Goal: Download file/media

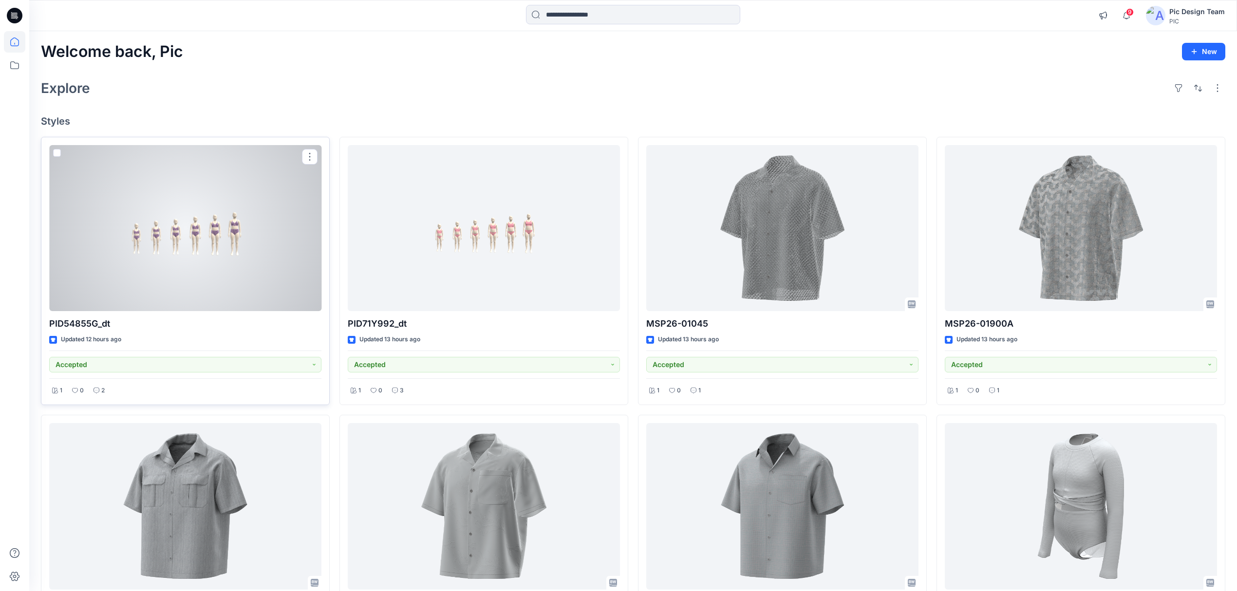
click at [235, 248] on div at bounding box center [185, 228] width 272 height 167
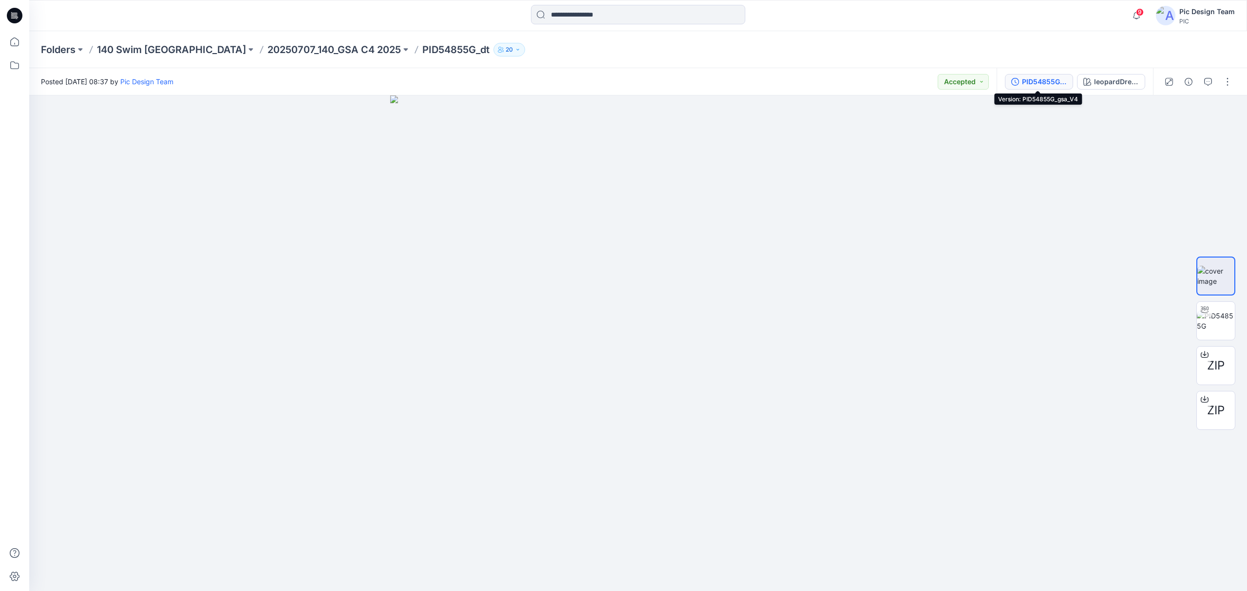
click at [1055, 79] on div "PID54855G_gsa_V4" at bounding box center [1044, 81] width 45 height 11
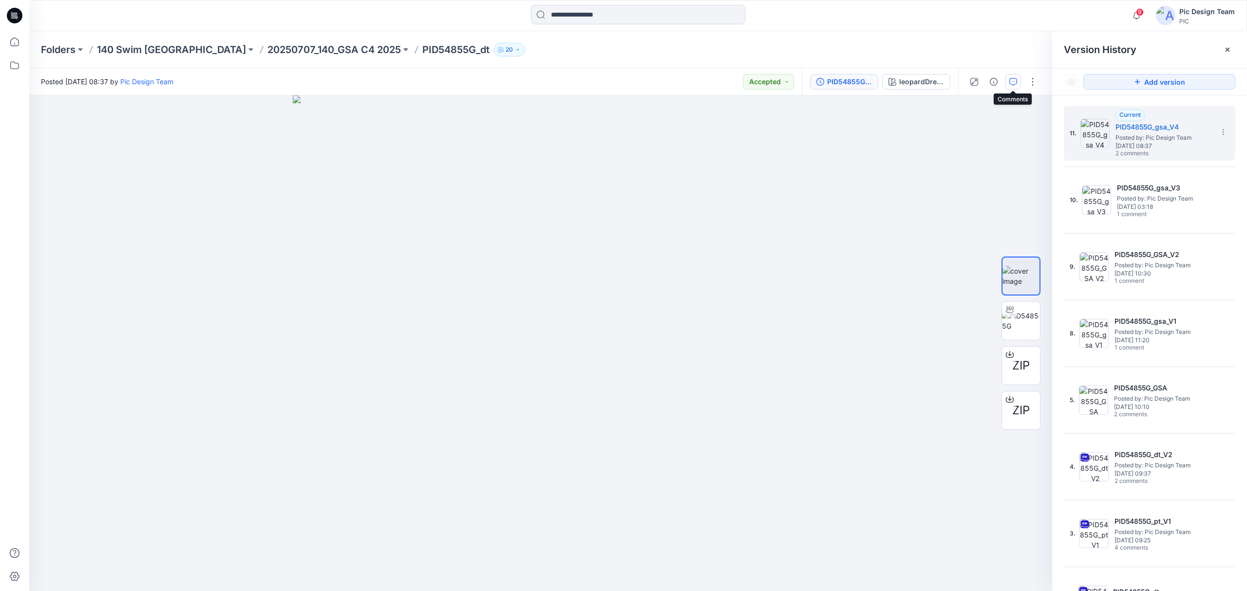
click at [1010, 86] on button "button" at bounding box center [1013, 82] width 16 height 16
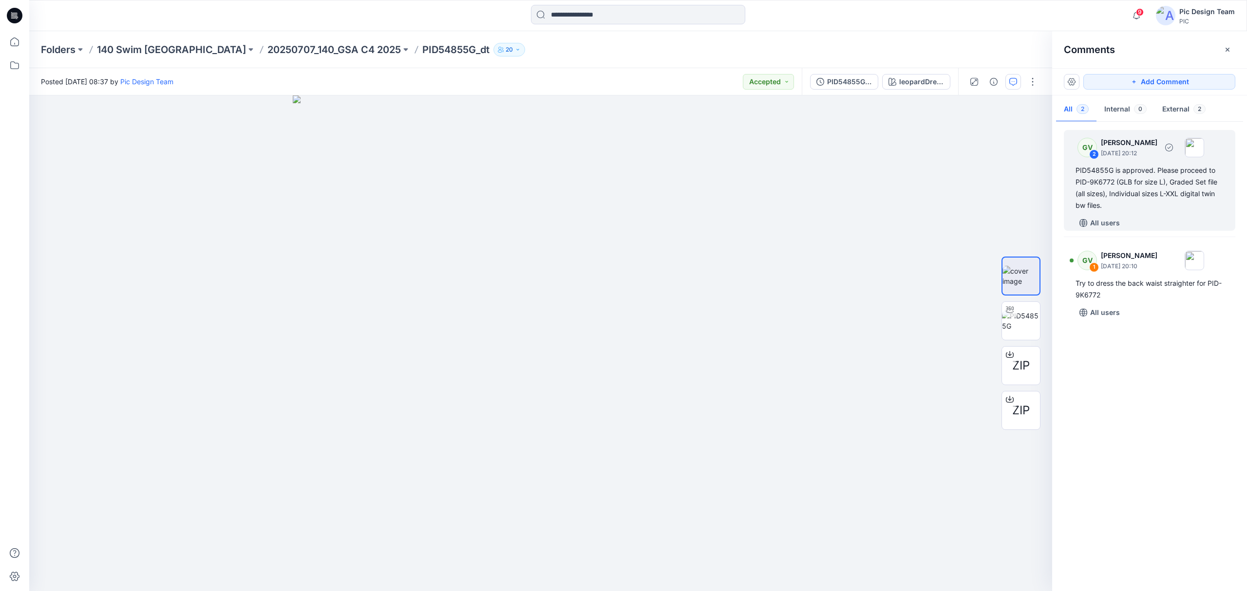
click at [1146, 202] on div "PID54855G is approved. Please proceed to PID-9K6772 (GLB for size L), Graded Se…" at bounding box center [1149, 188] width 148 height 47
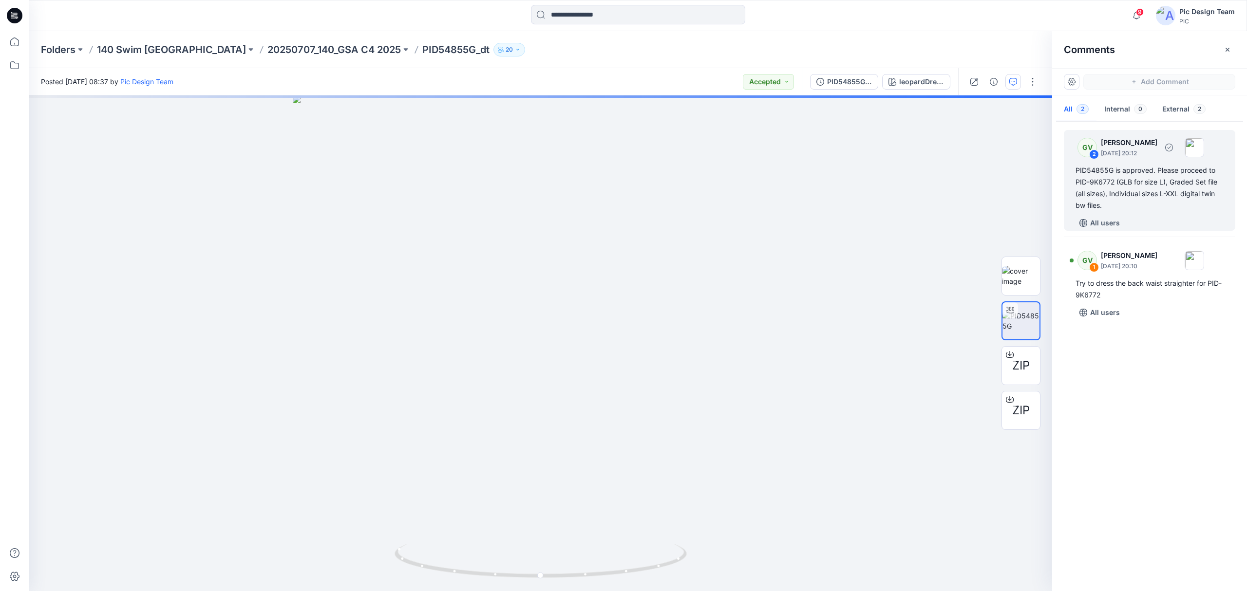
click at [1113, 193] on div "PID54855G is approved. Please proceed to PID-9K6772 (GLB for size L), Graded Se…" at bounding box center [1149, 188] width 148 height 47
click at [1146, 199] on div "PID54855G is approved. Please proceed to PID-9K6772 (GLB for size L), Graded Se…" at bounding box center [1149, 188] width 148 height 47
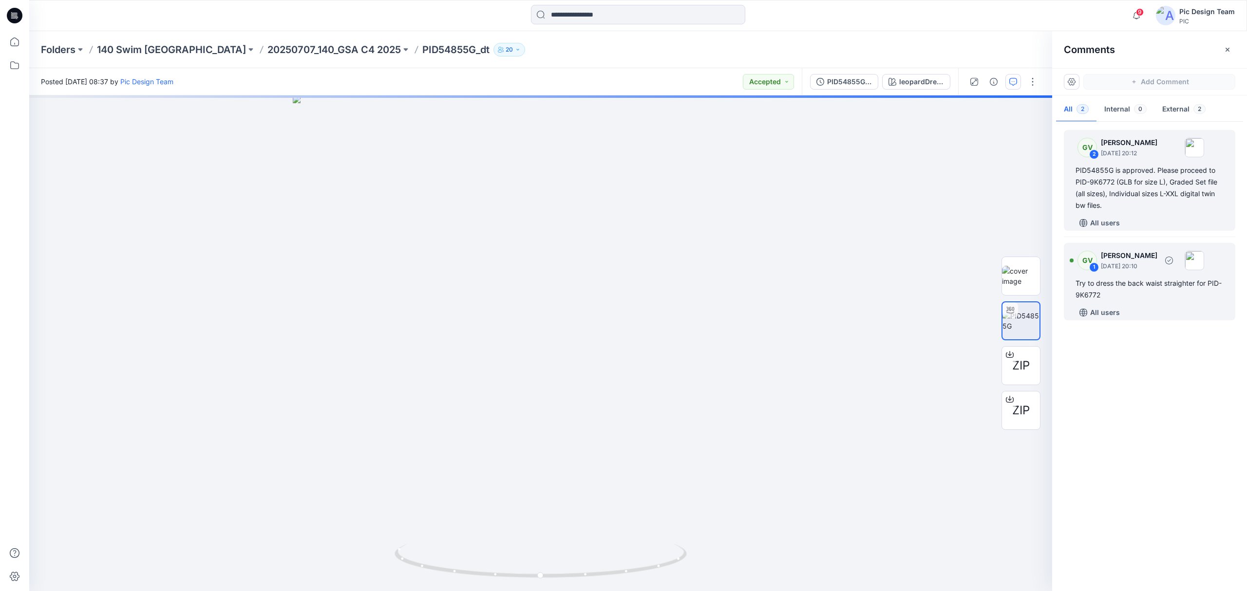
click at [1150, 248] on div "GV 1 [PERSON_NAME] [DATE] 20:10" at bounding box center [1137, 260] width 134 height 27
click at [1152, 195] on div "PID54855G is approved. Please proceed to PID-9K6772 (GLB for size L), Graded Se…" at bounding box center [1149, 188] width 148 height 47
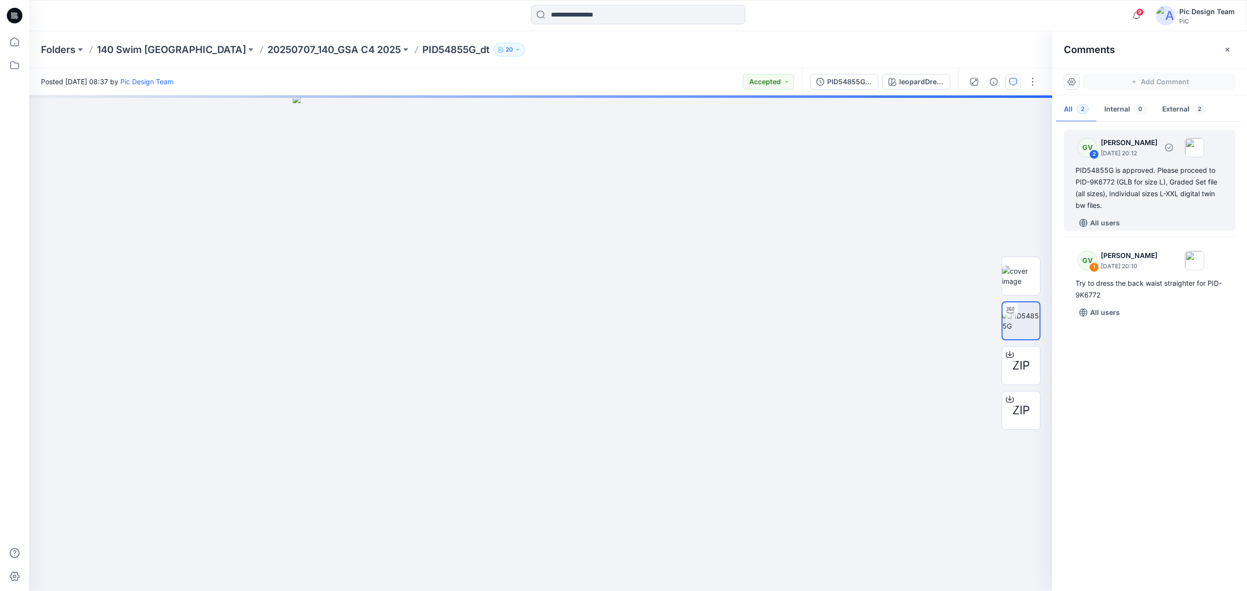
click at [1152, 195] on div "PID54855G is approved. Please proceed to PID-9K6772 (GLB for size L), Graded Se…" at bounding box center [1149, 188] width 148 height 47
drag, startPoint x: 1114, startPoint y: 183, endPoint x: 1074, endPoint y: 182, distance: 40.0
click at [1074, 182] on div "GV 2 [PERSON_NAME] [DATE] 20:12 PID54855G is approved. Please proceed to PID-9K…" at bounding box center [1149, 180] width 171 height 101
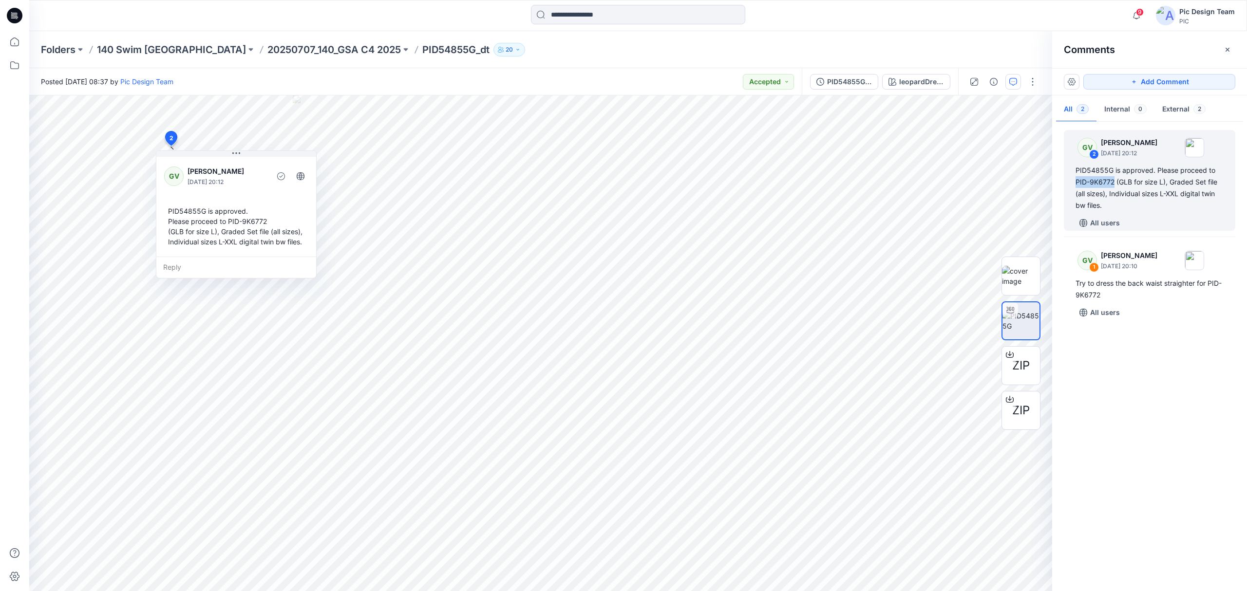
copy div "PID-9K6772"
click at [1016, 362] on div "ZIP" at bounding box center [1020, 365] width 39 height 39
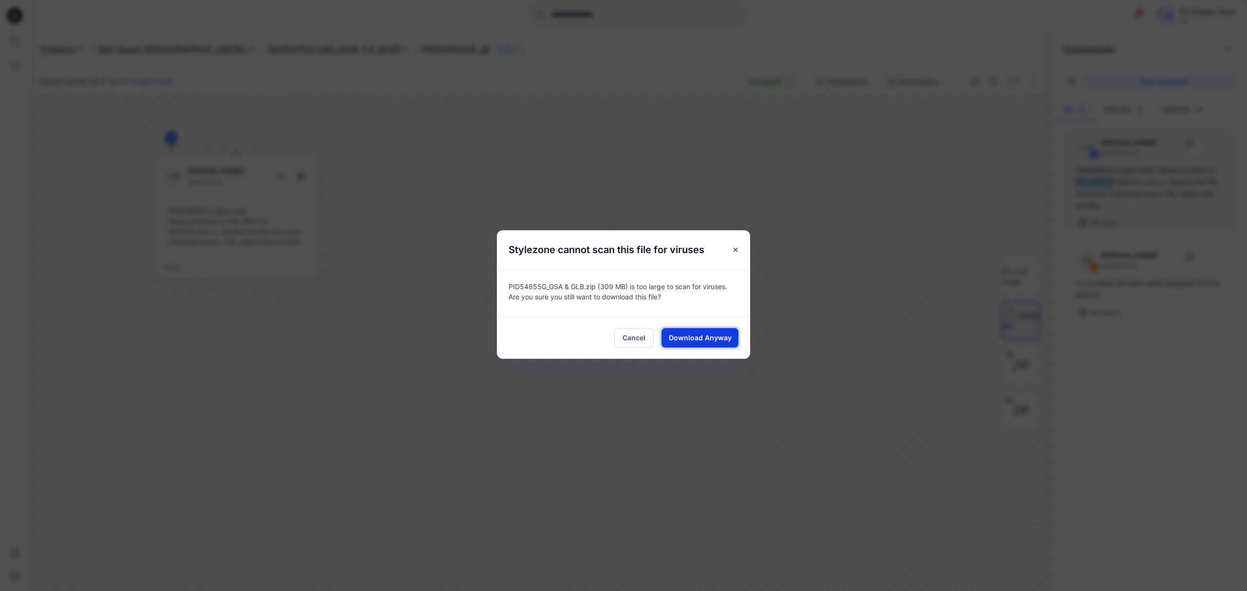
click at [708, 340] on span "Download Anyway" at bounding box center [700, 338] width 63 height 10
